Goal: Task Accomplishment & Management: Complete application form

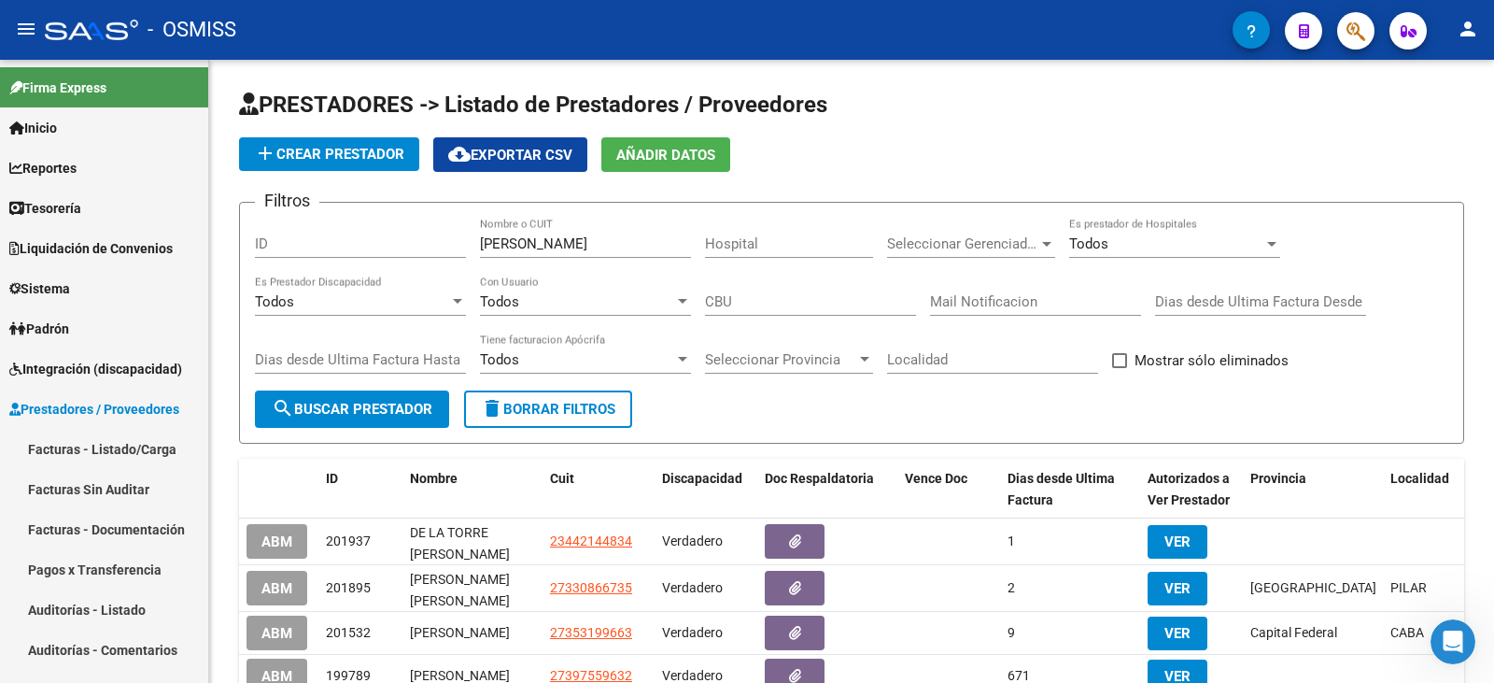
scroll to position [93, 0]
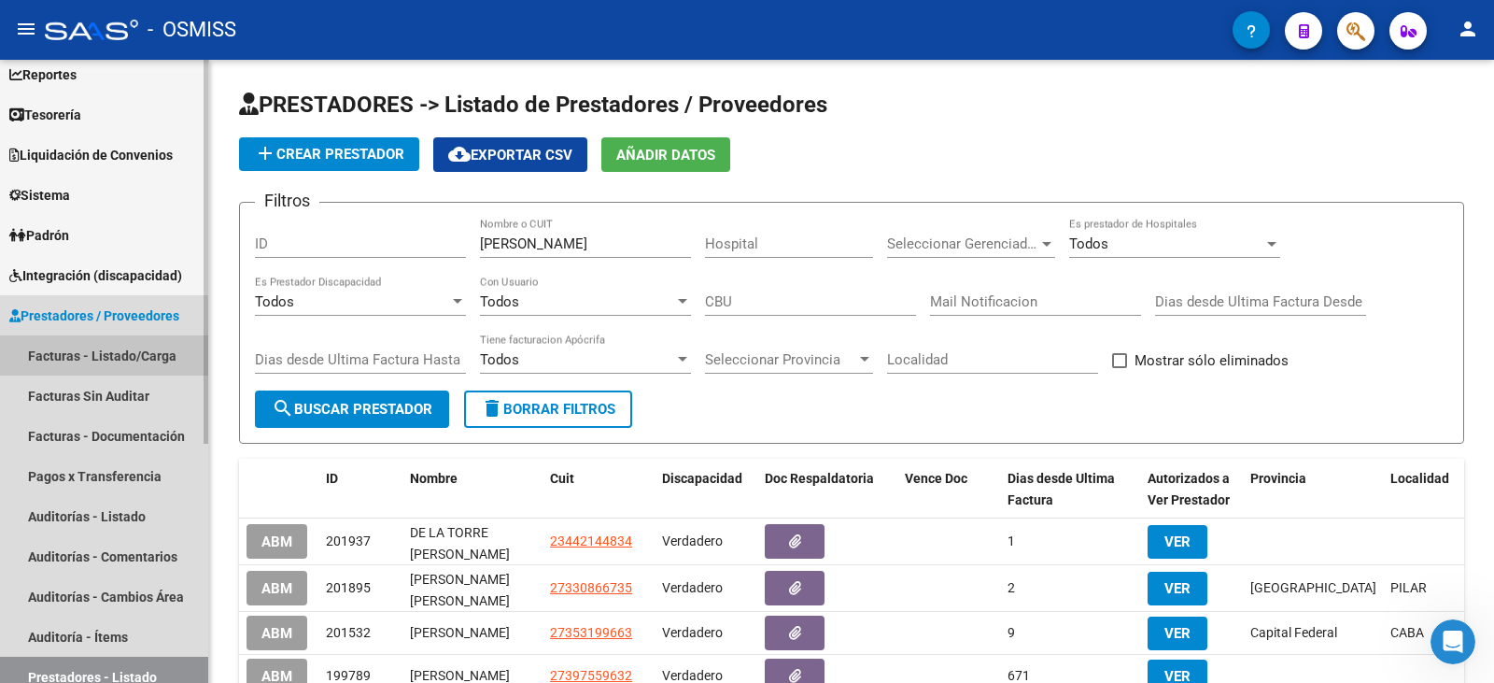
click at [131, 357] on link "Facturas - Listado/Carga" at bounding box center [104, 355] width 208 height 40
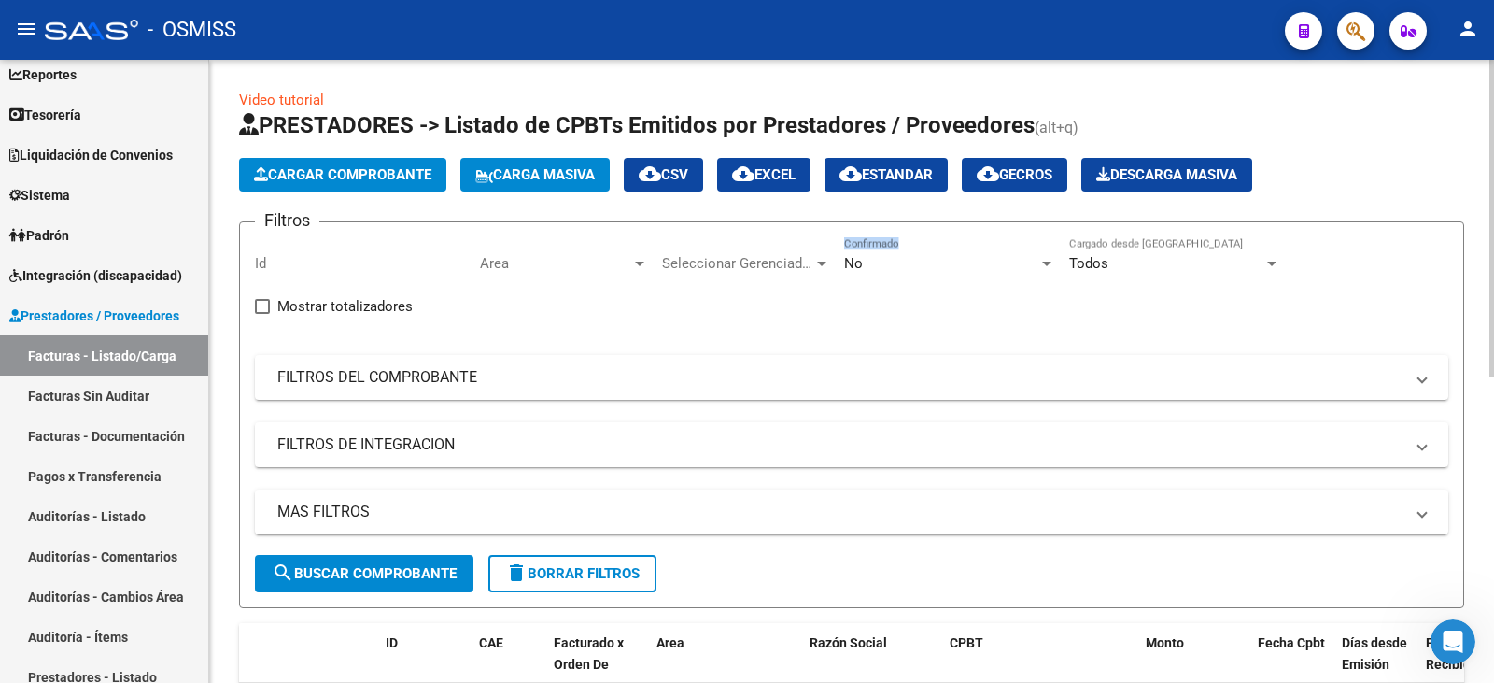
click at [975, 276] on div "No Confirmado" at bounding box center [949, 266] width 211 height 58
click at [975, 266] on div "No" at bounding box center [941, 263] width 194 height 17
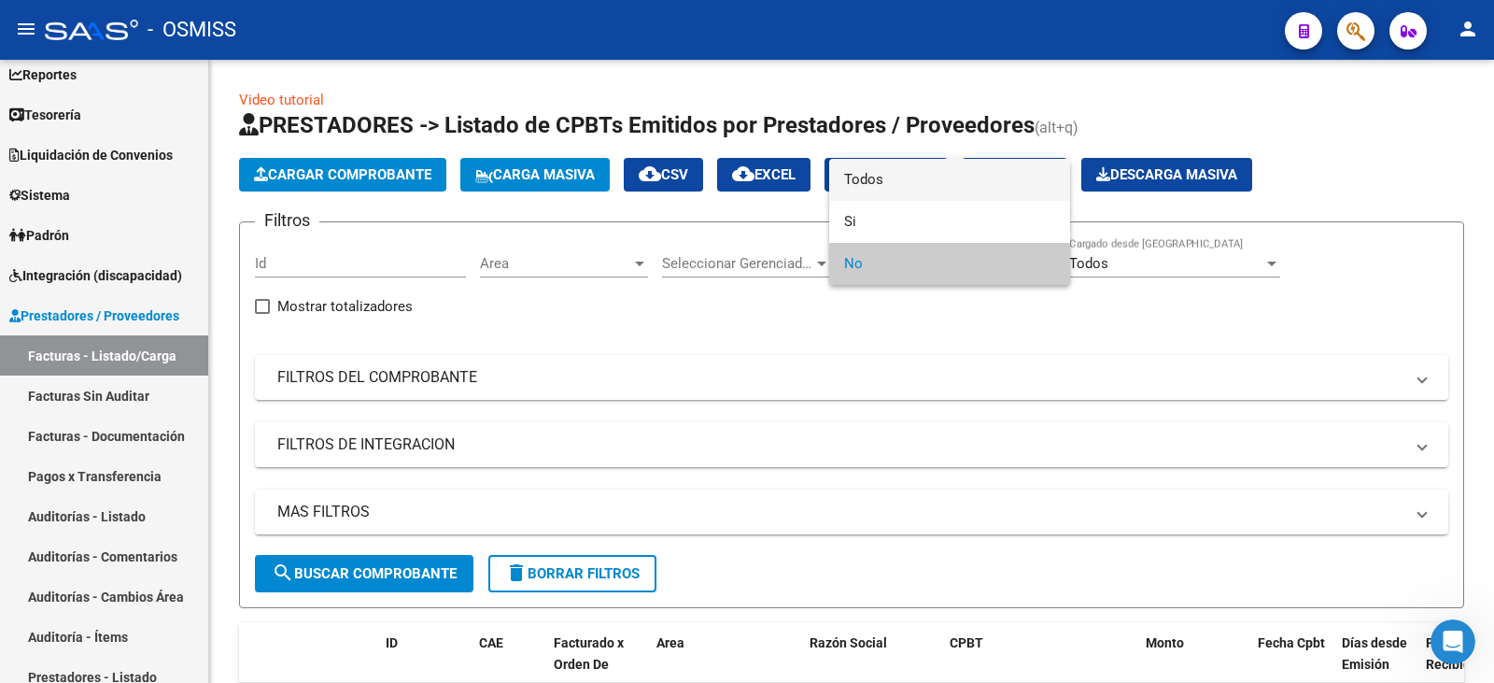
click at [946, 170] on span "Todos" at bounding box center [949, 180] width 211 height 42
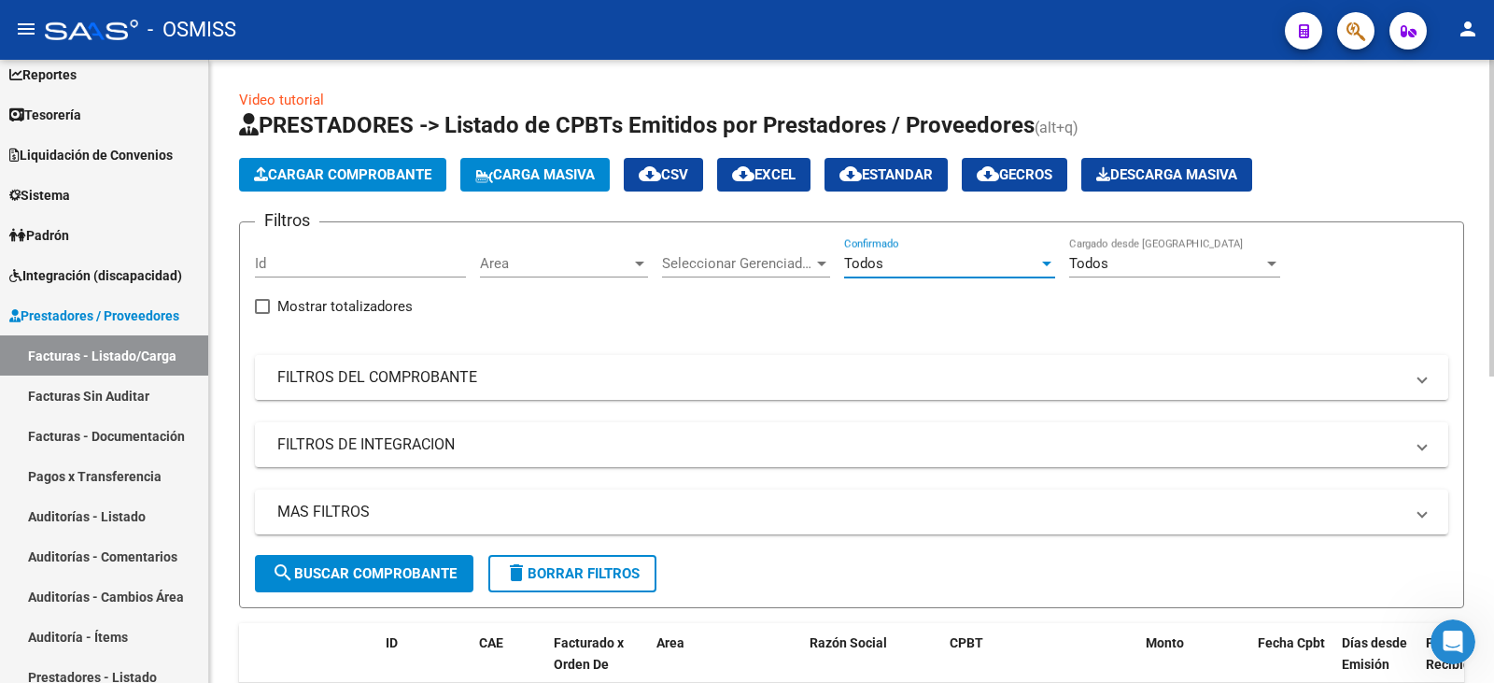
click at [720, 378] on mat-panel-title "FILTROS DEL COMPROBANTE" at bounding box center [840, 377] width 1126 height 21
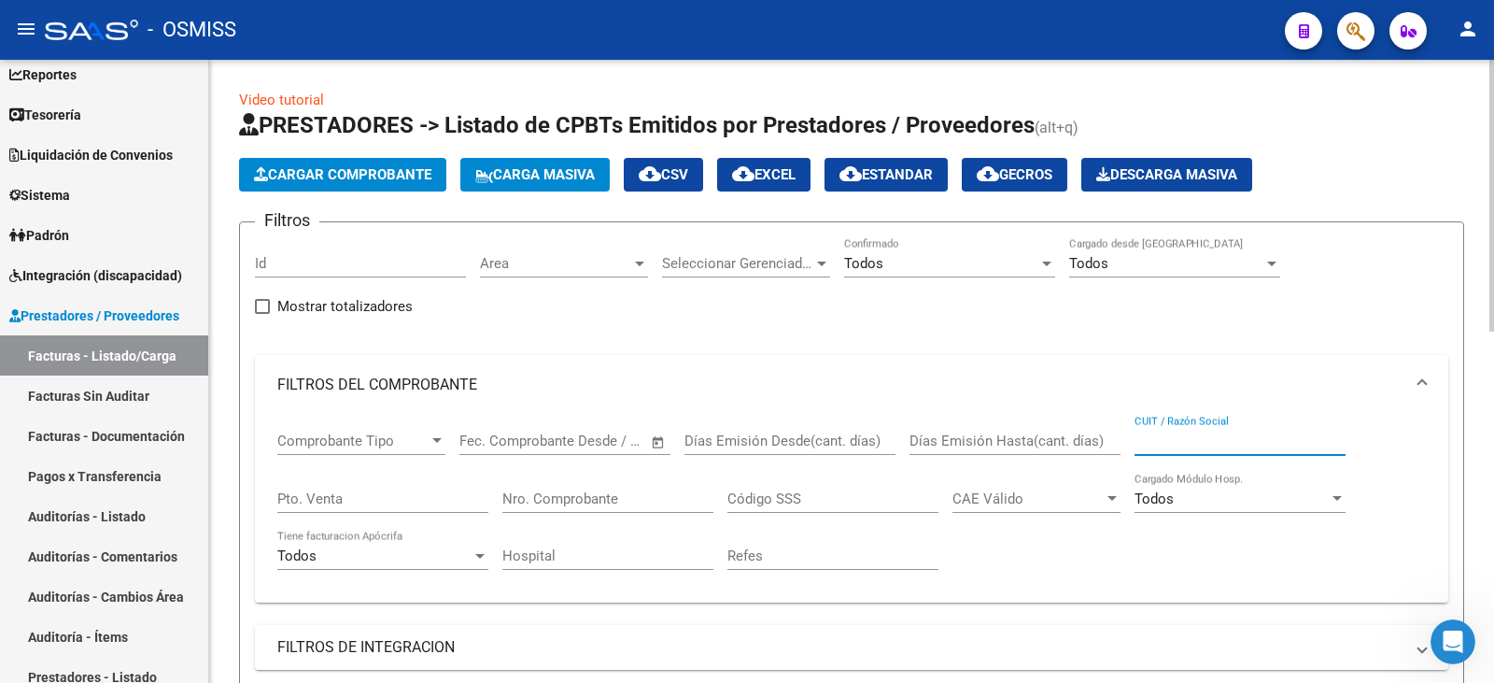
click at [1198, 435] on input "CUIT / Razón Social" at bounding box center [1240, 440] width 211 height 17
click at [1147, 442] on input "b eltramone" at bounding box center [1240, 440] width 211 height 17
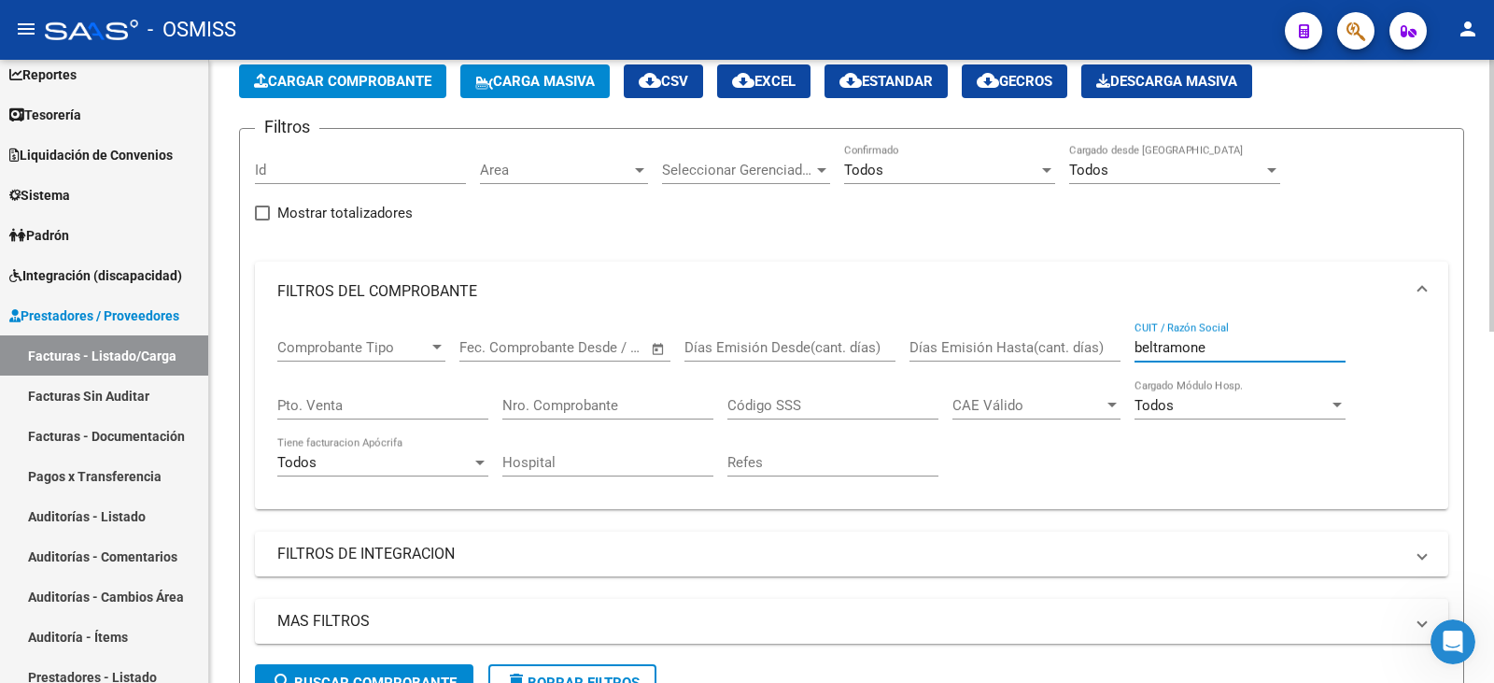
type input "beltramone"
click at [411, 666] on button "search Buscar Comprobante" at bounding box center [364, 682] width 219 height 37
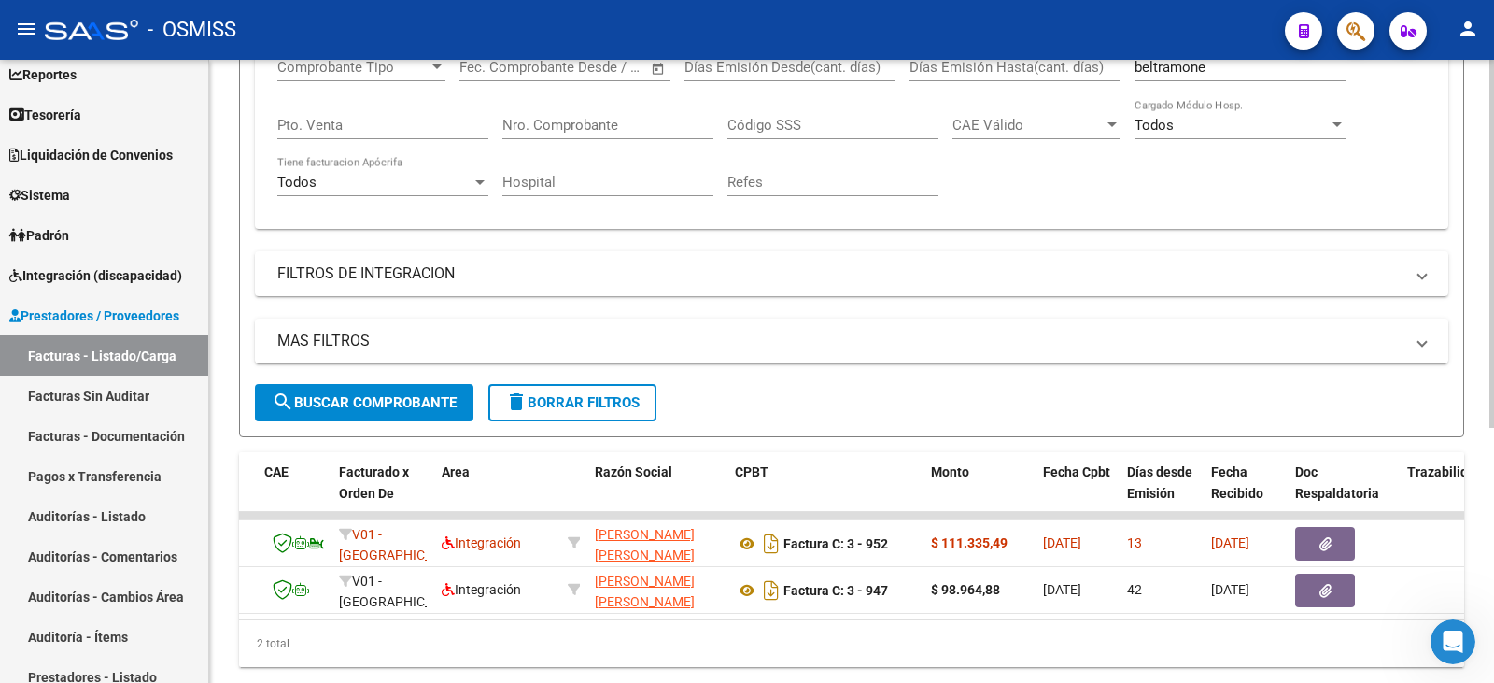
scroll to position [0, 0]
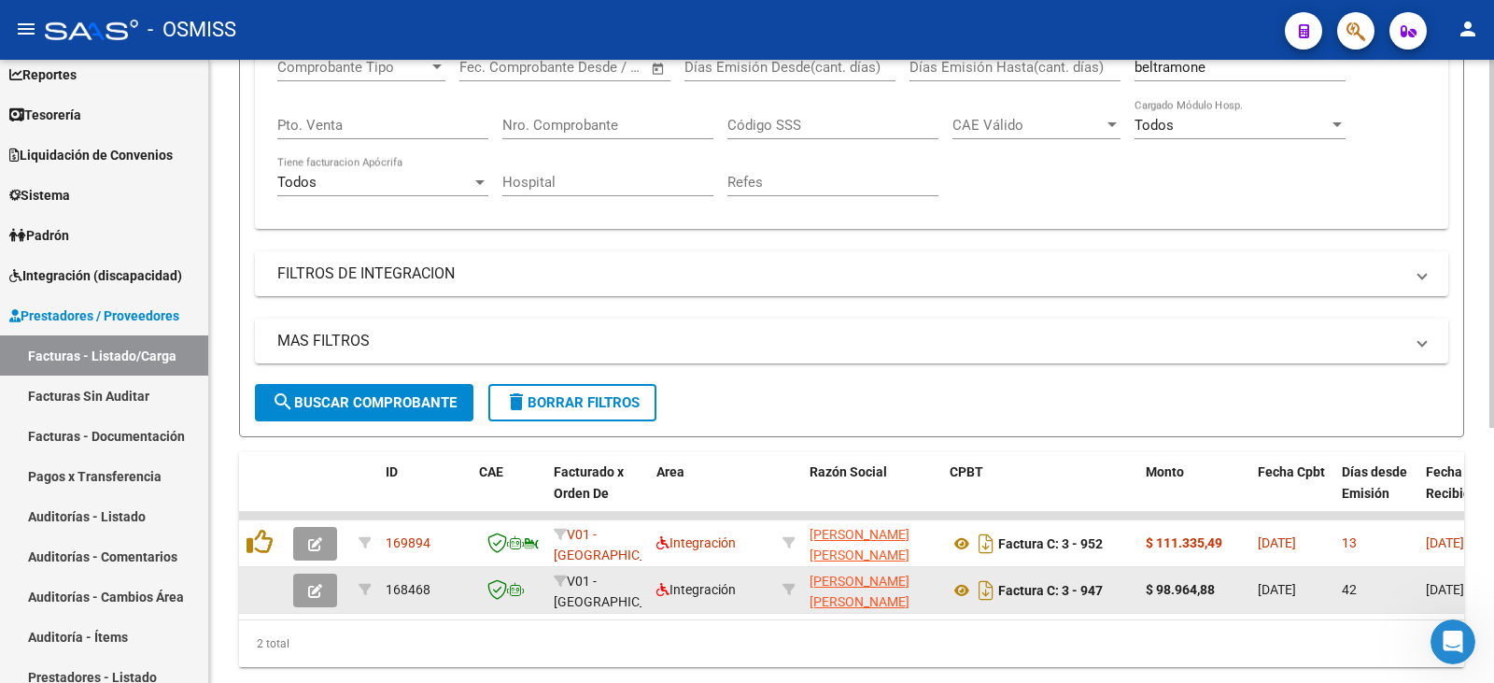
click at [304, 587] on button "button" at bounding box center [315, 590] width 44 height 34
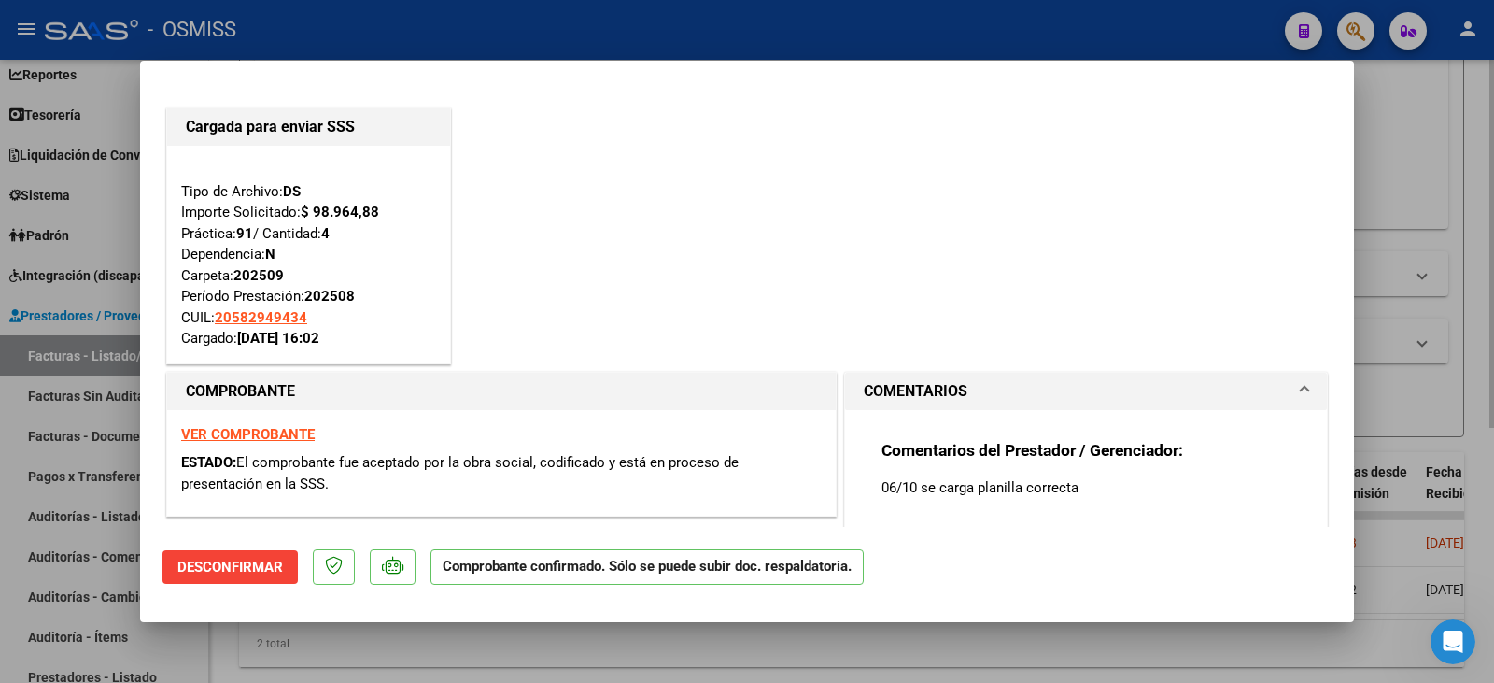
click at [1450, 155] on div at bounding box center [747, 341] width 1494 height 683
type input "$ 0,00"
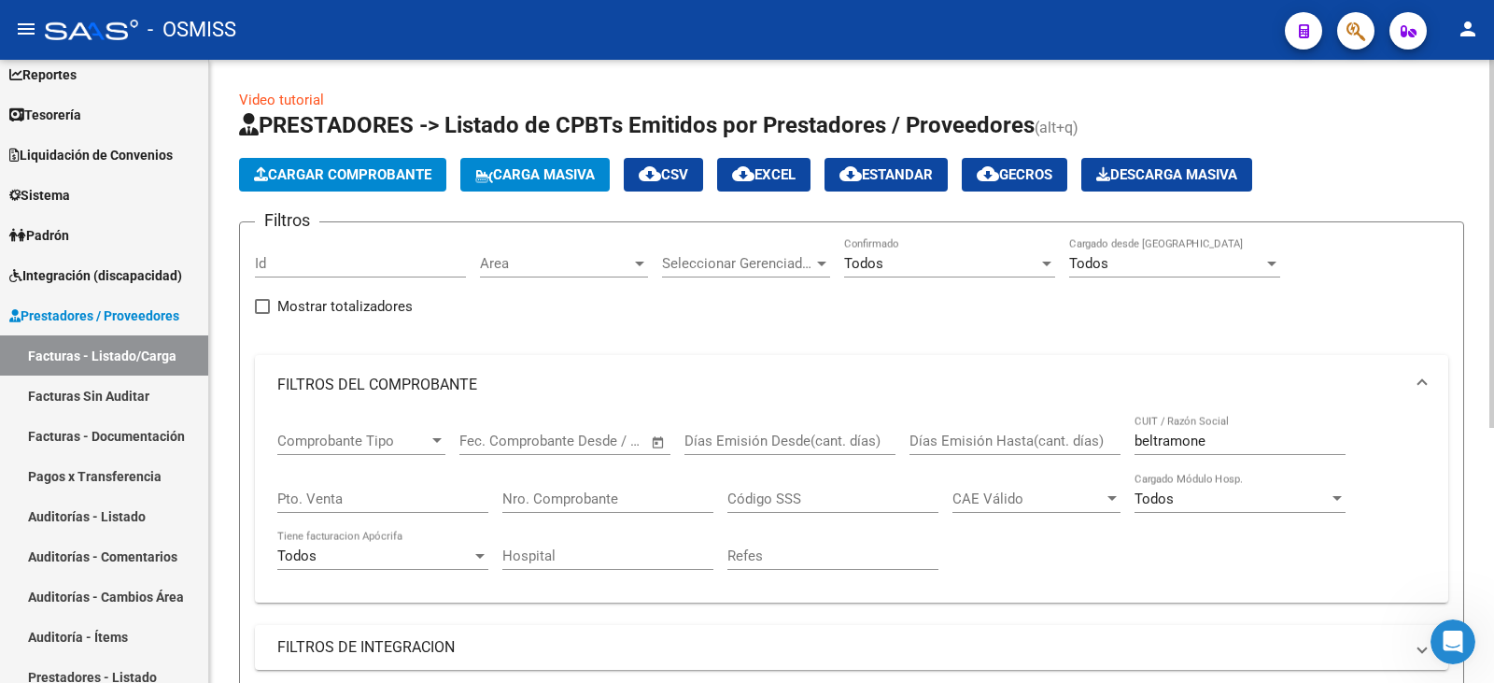
scroll to position [432, 0]
